Goal: Transaction & Acquisition: Purchase product/service

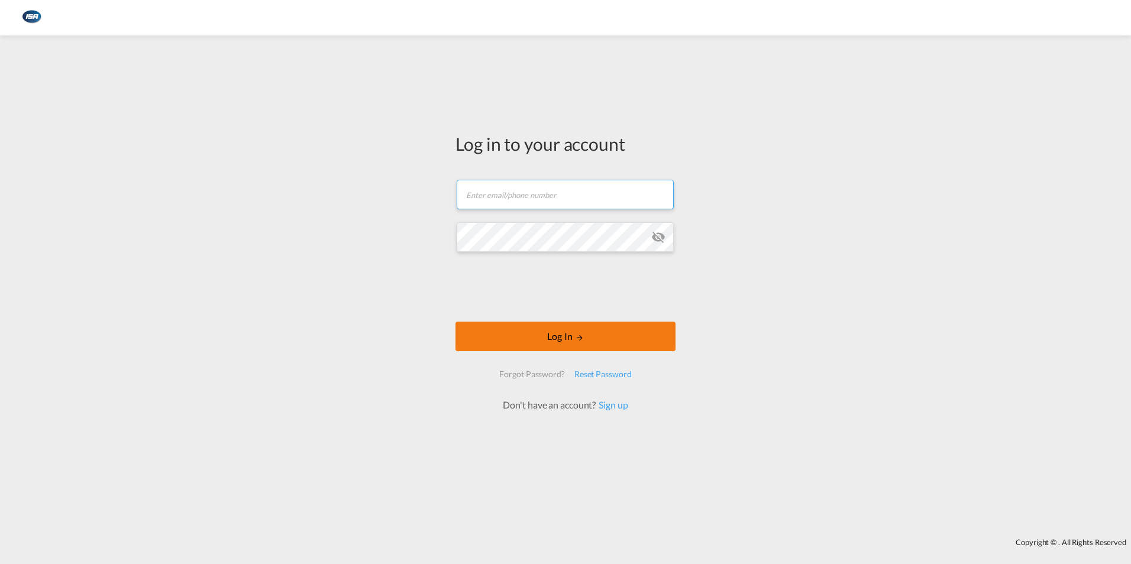
type input "[EMAIL_ADDRESS][DOMAIN_NAME]"
click at [568, 335] on button "Log In" at bounding box center [566, 337] width 220 height 30
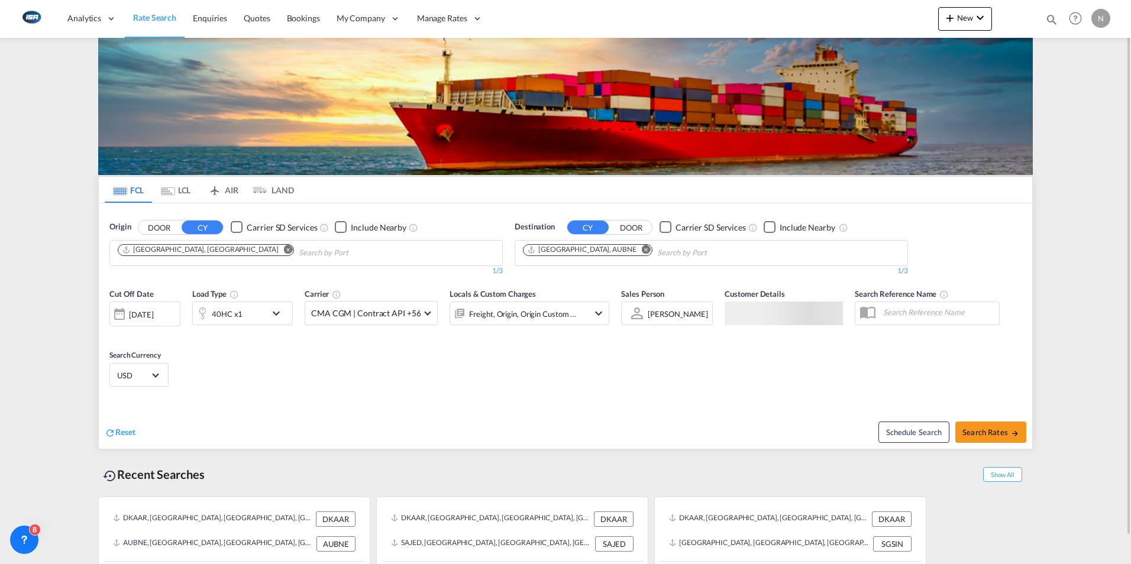
click at [642, 250] on md-icon "Remove" at bounding box center [646, 249] width 9 height 9
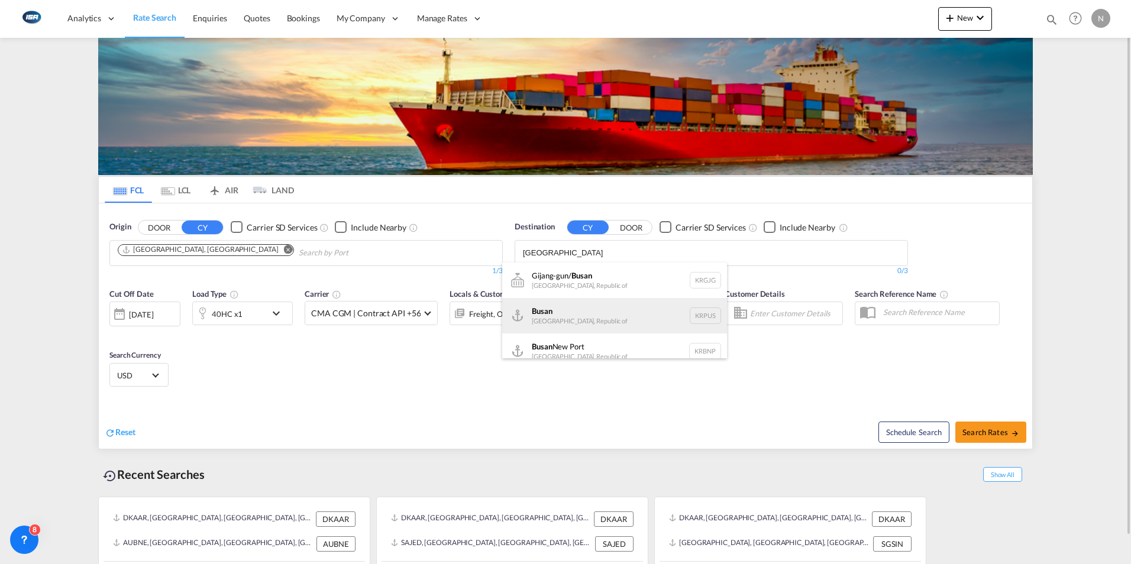
type input "[GEOGRAPHIC_DATA]"
click at [553, 310] on div "Busan Korea, Republic of KRPUS" at bounding box center [614, 315] width 225 height 35
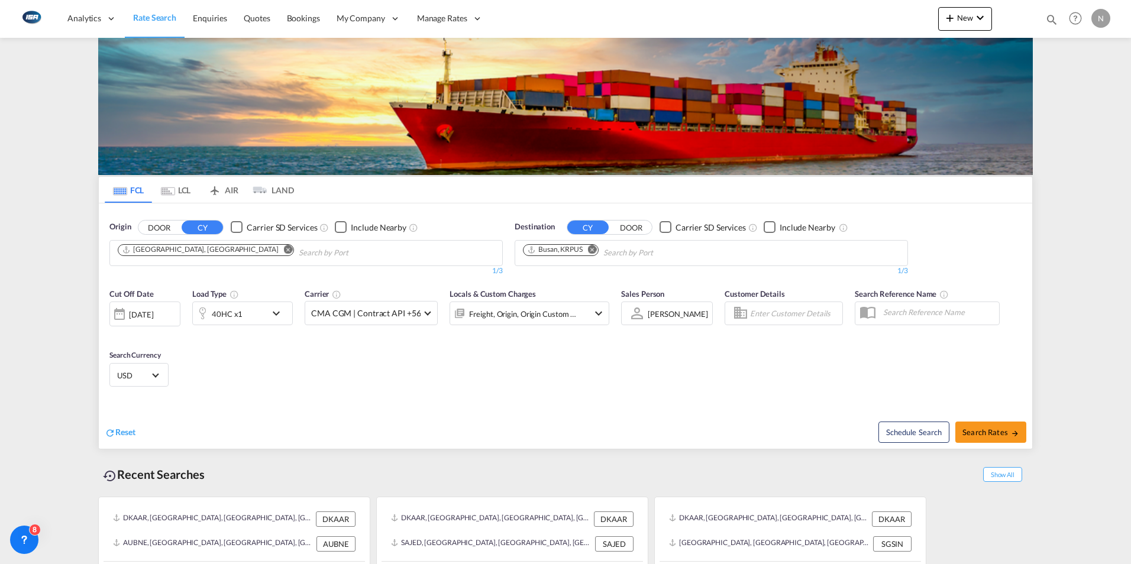
click at [997, 437] on span "Search Rates" at bounding box center [991, 432] width 57 height 9
type input "DKAAR to KRPUS / [DATE]"
